Goal: Task Accomplishment & Management: Use online tool/utility

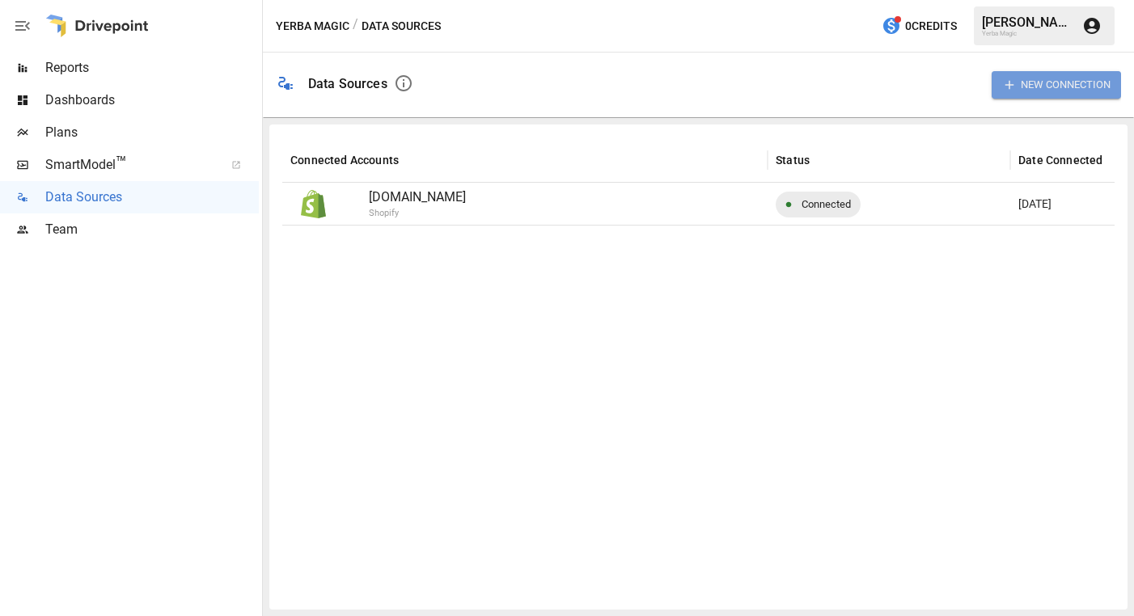
click at [1027, 82] on button "New Connection" at bounding box center [1055, 84] width 129 height 27
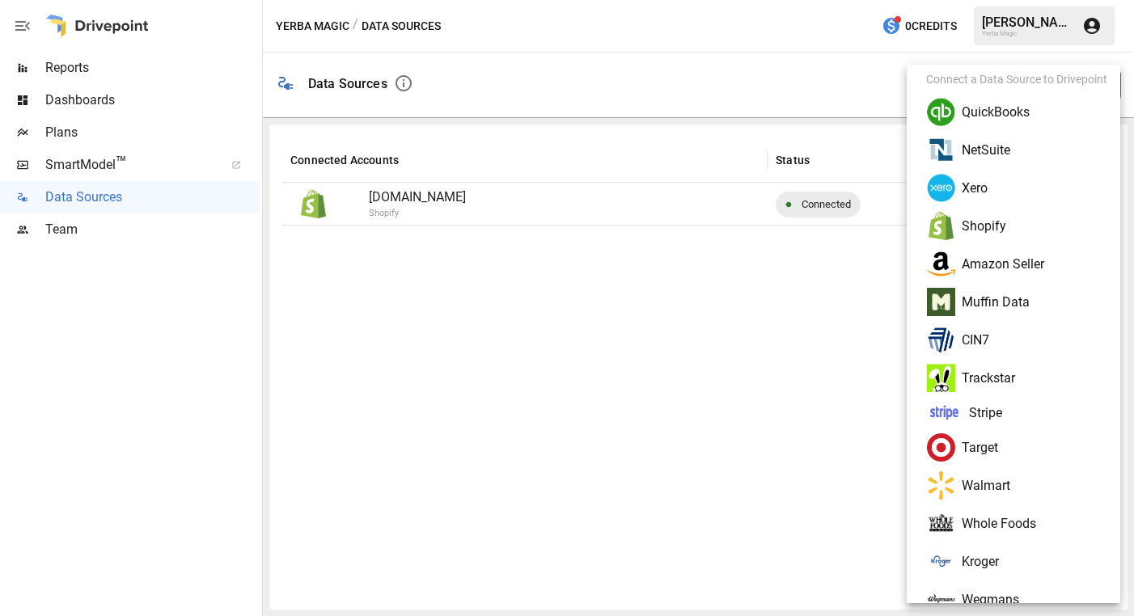
click at [1006, 265] on li "Amazon Seller" at bounding box center [1019, 264] width 213 height 38
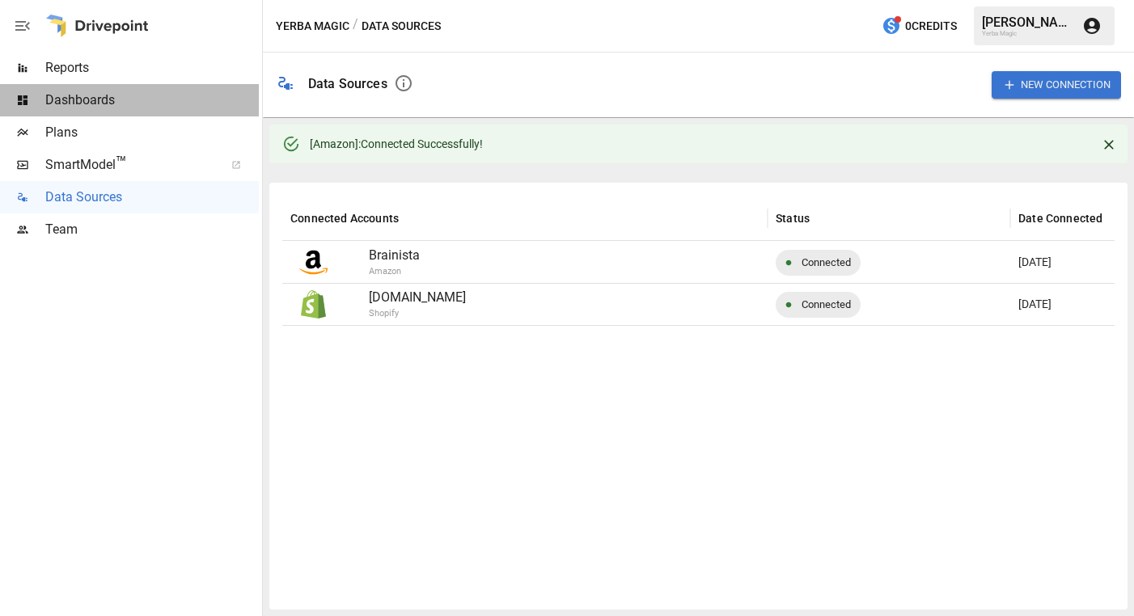
click at [158, 87] on div "Dashboards" at bounding box center [129, 100] width 259 height 32
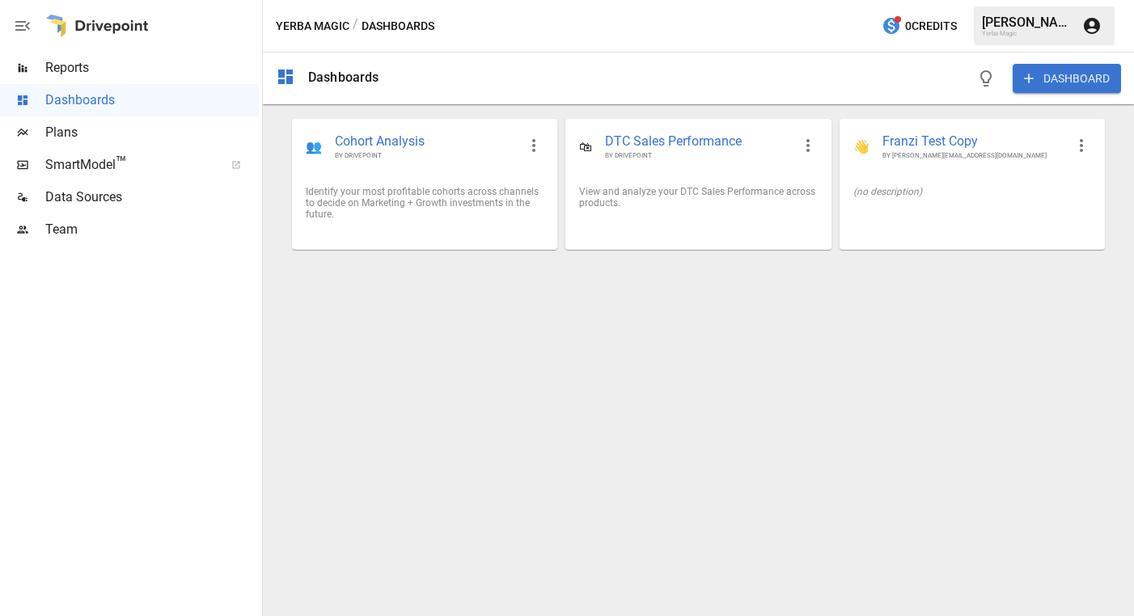
click at [154, 58] on span "Reports" at bounding box center [151, 67] width 213 height 19
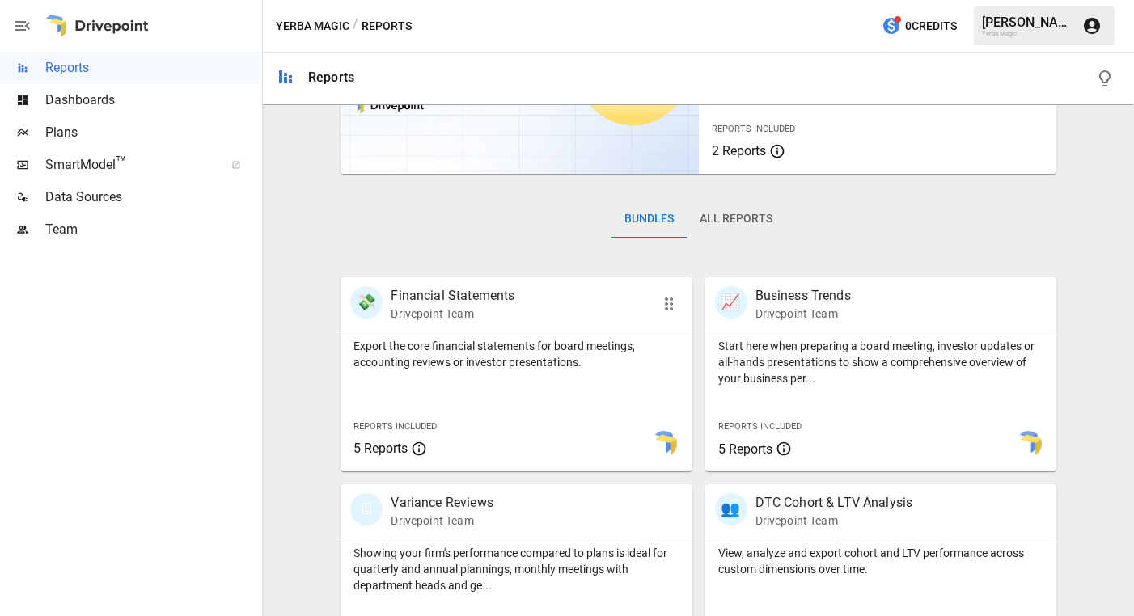
scroll to position [154, 0]
click at [174, 103] on span "Dashboards" at bounding box center [151, 100] width 213 height 19
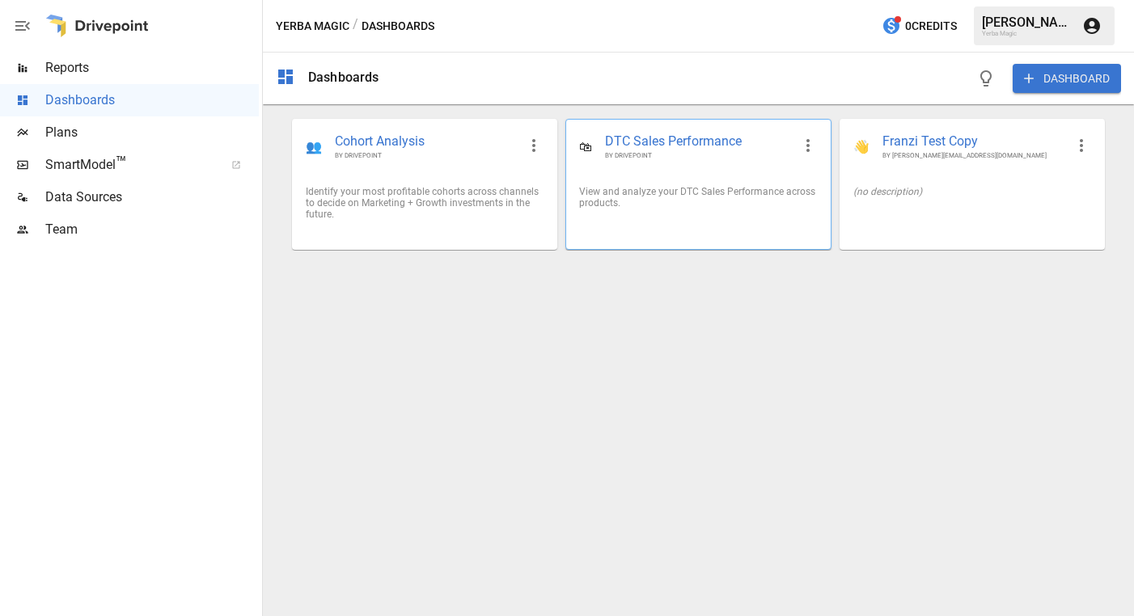
click at [717, 161] on div "🛍 DTC Sales Performance BY DRIVEPOINT" at bounding box center [698, 146] width 264 height 53
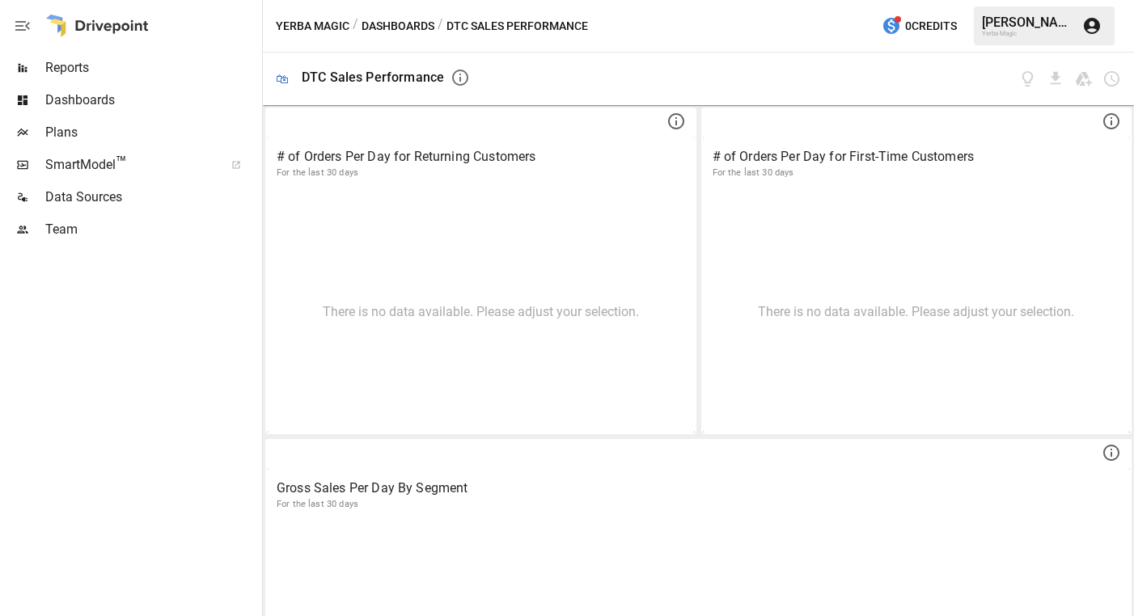
click at [125, 27] on div at bounding box center [96, 26] width 103 height 52
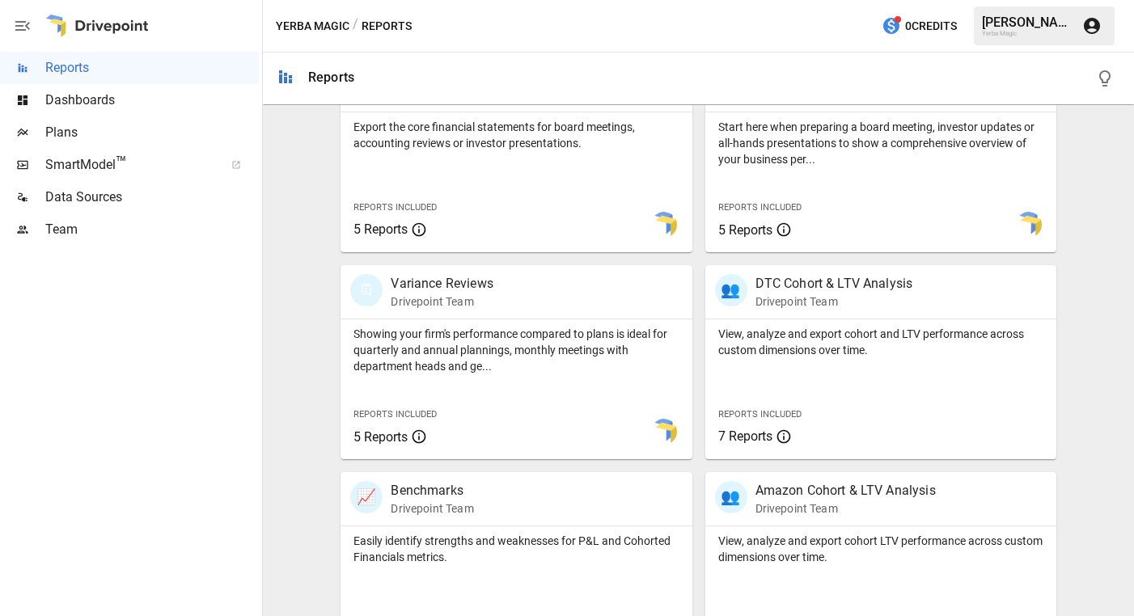
scroll to position [382, 0]
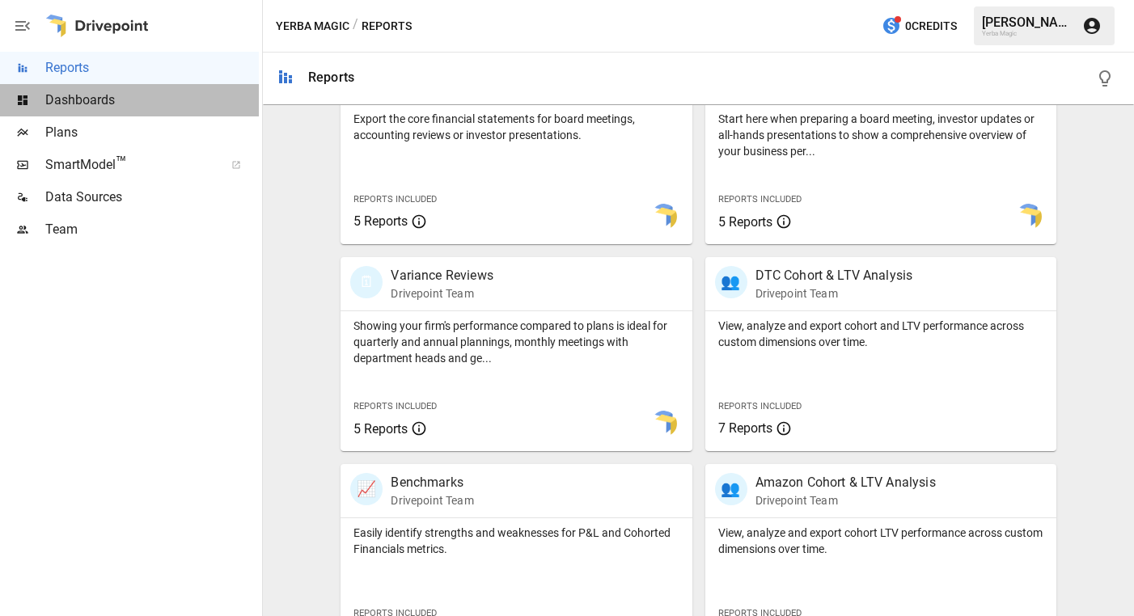
click at [141, 110] on div "Dashboards" at bounding box center [129, 100] width 259 height 32
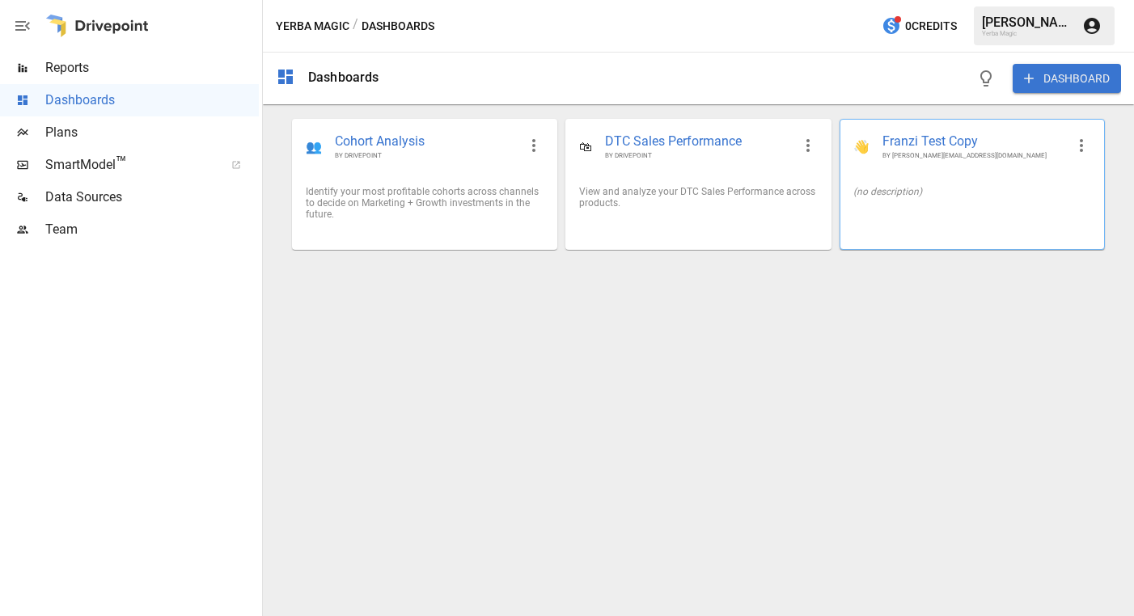
click at [1001, 169] on div "👋 [PERSON_NAME] Test Copy BY [PERSON_NAME][EMAIL_ADDRESS][DOMAIN_NAME]" at bounding box center [972, 146] width 264 height 53
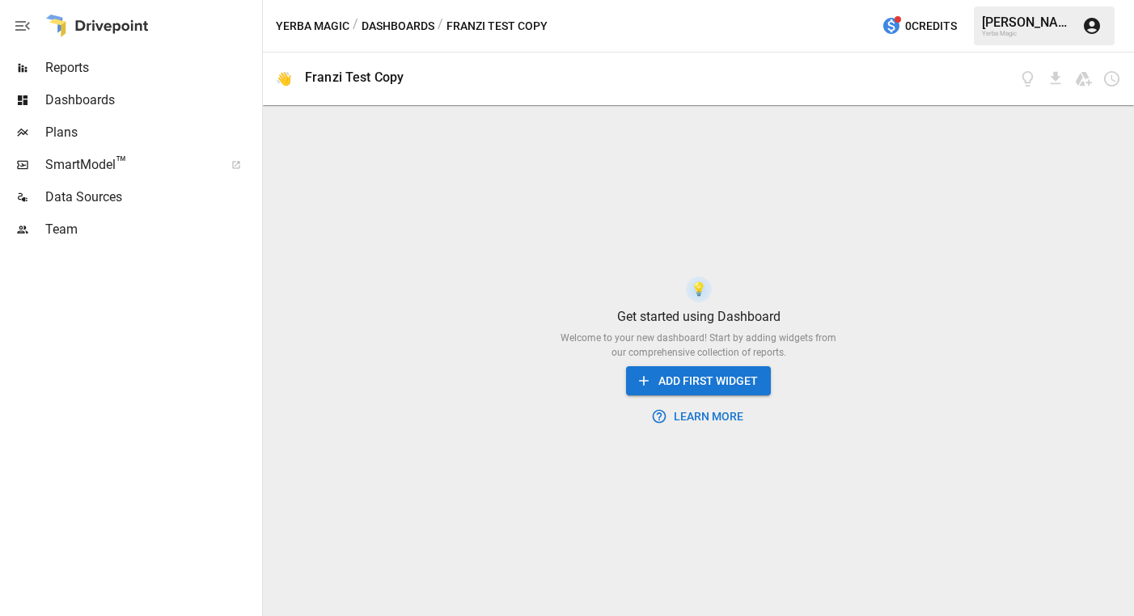
click at [148, 103] on span "Dashboards" at bounding box center [151, 100] width 213 height 19
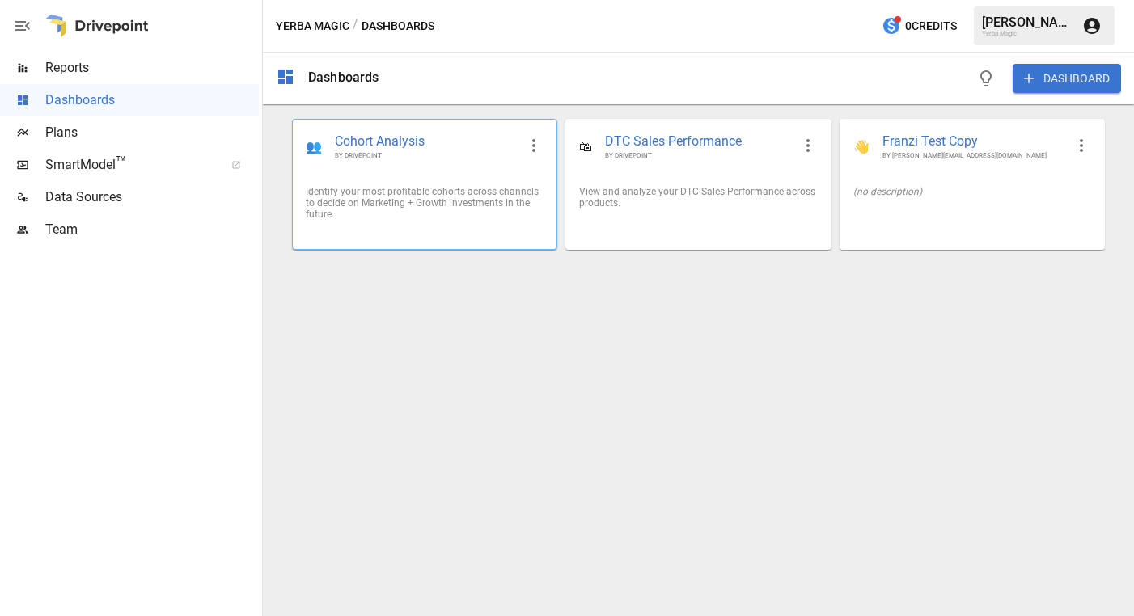
click at [389, 187] on div "Identify your most profitable cohorts across channels to decide on Marketing + …" at bounding box center [425, 203] width 238 height 34
